Goal: Go to known website: Access a specific website the user already knows

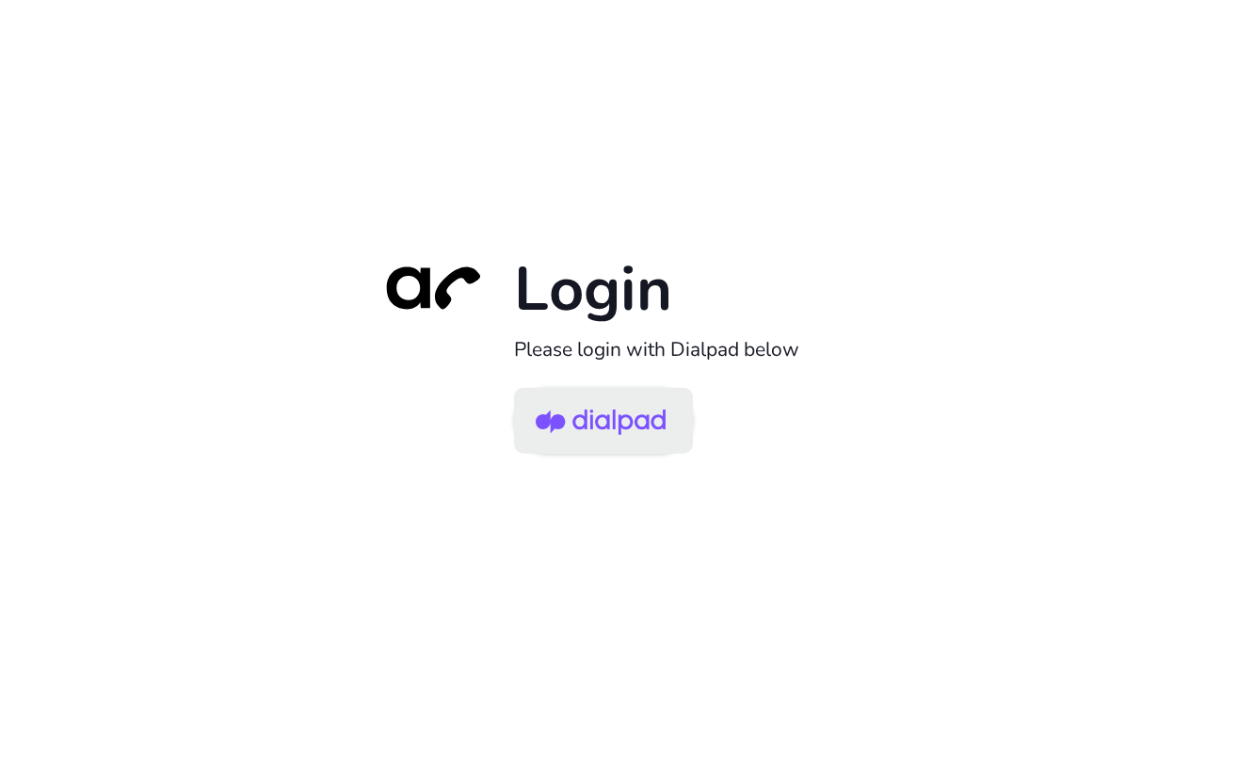
click at [632, 428] on img at bounding box center [601, 422] width 130 height 61
click at [677, 112] on div "Login Please login with Dialpad below" at bounding box center [627, 386] width 1254 height 772
click at [618, 429] on img at bounding box center [601, 422] width 130 height 61
click at [594, 430] on img at bounding box center [601, 422] width 130 height 61
